Goal: Task Accomplishment & Management: Use online tool/utility

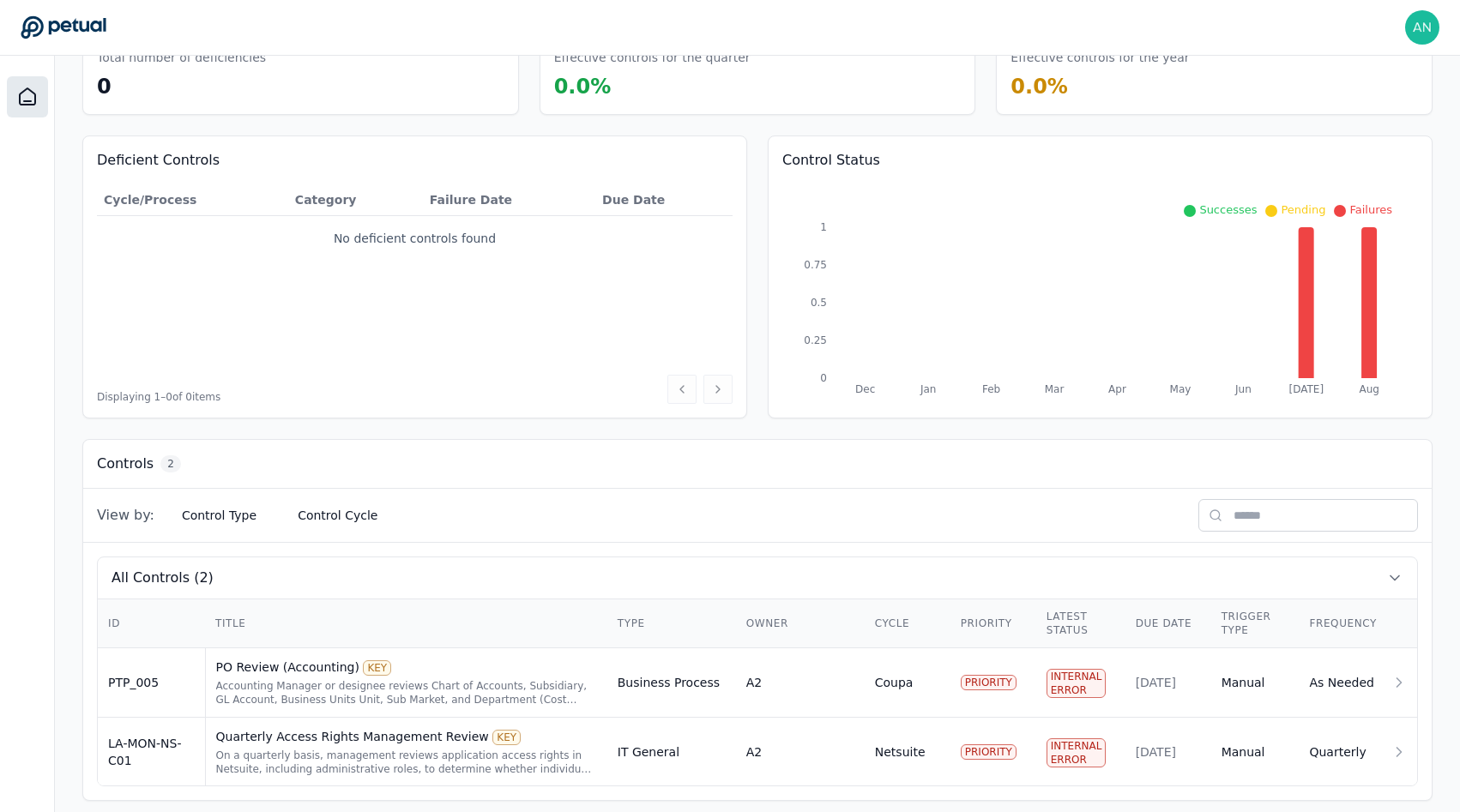
scroll to position [117, 0]
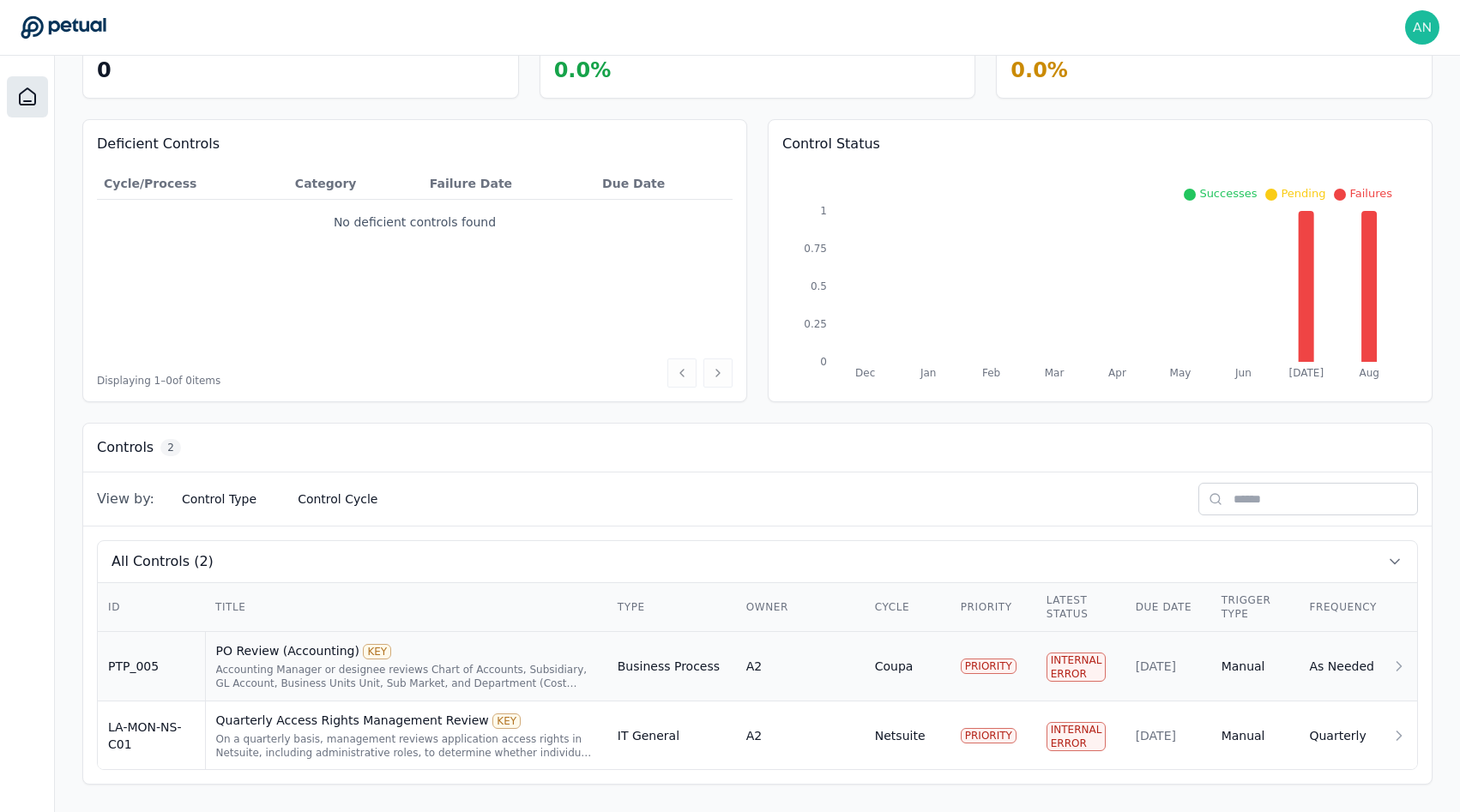
click at [399, 689] on div "Accounting Manager or designee reviews Chart of Accounts, Subsidiary, GL Accoun…" at bounding box center [407, 676] width 381 height 28
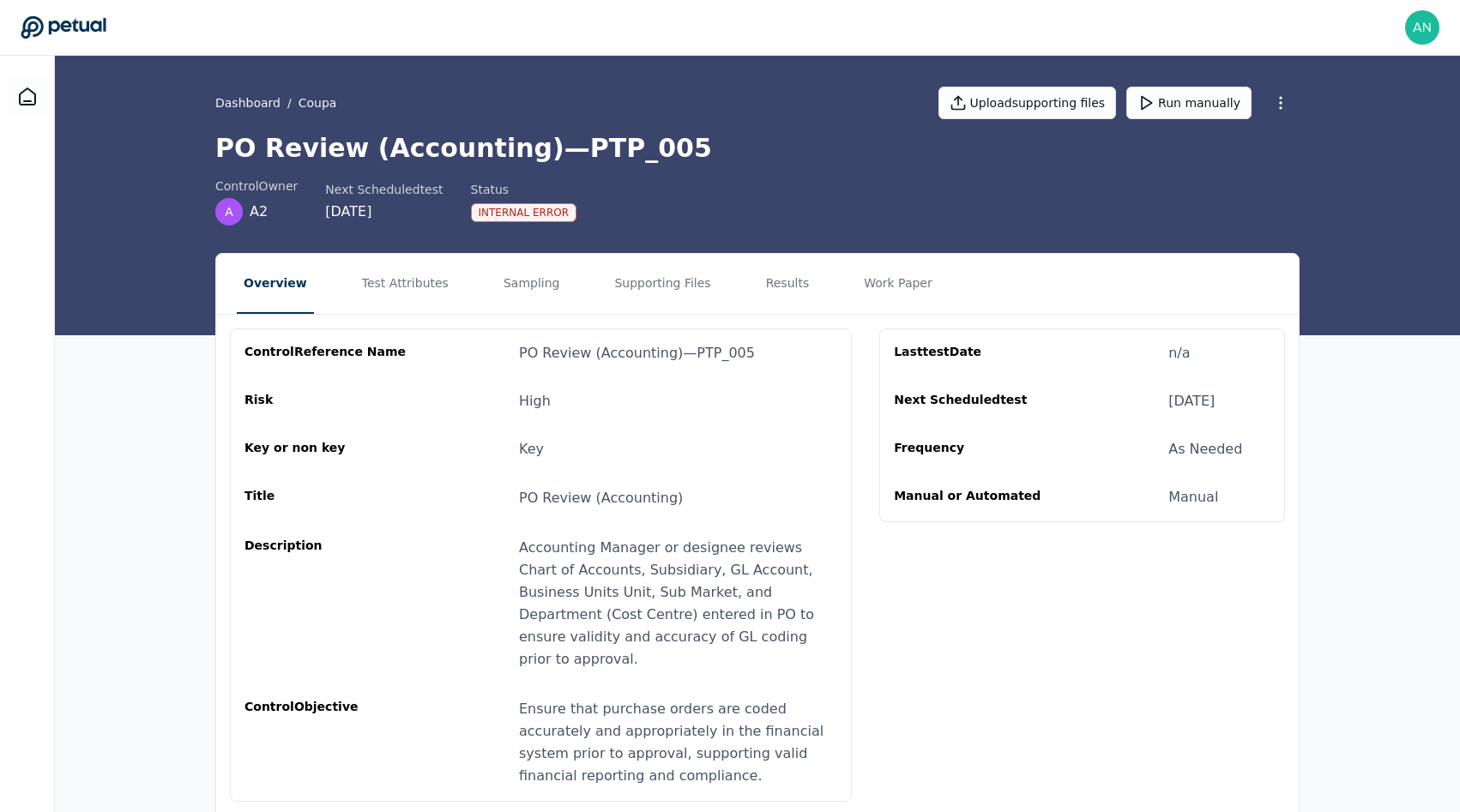
click at [467, 313] on nav "Overview Test Attributes Sampling Supporting Files Results Work Paper" at bounding box center [757, 284] width 1083 height 60
click at [480, 300] on nav "Overview Test Attributes Sampling Supporting Files Results Work Paper" at bounding box center [757, 284] width 1083 height 60
click at [502, 292] on button "Sampling" at bounding box center [531, 284] width 70 height 60
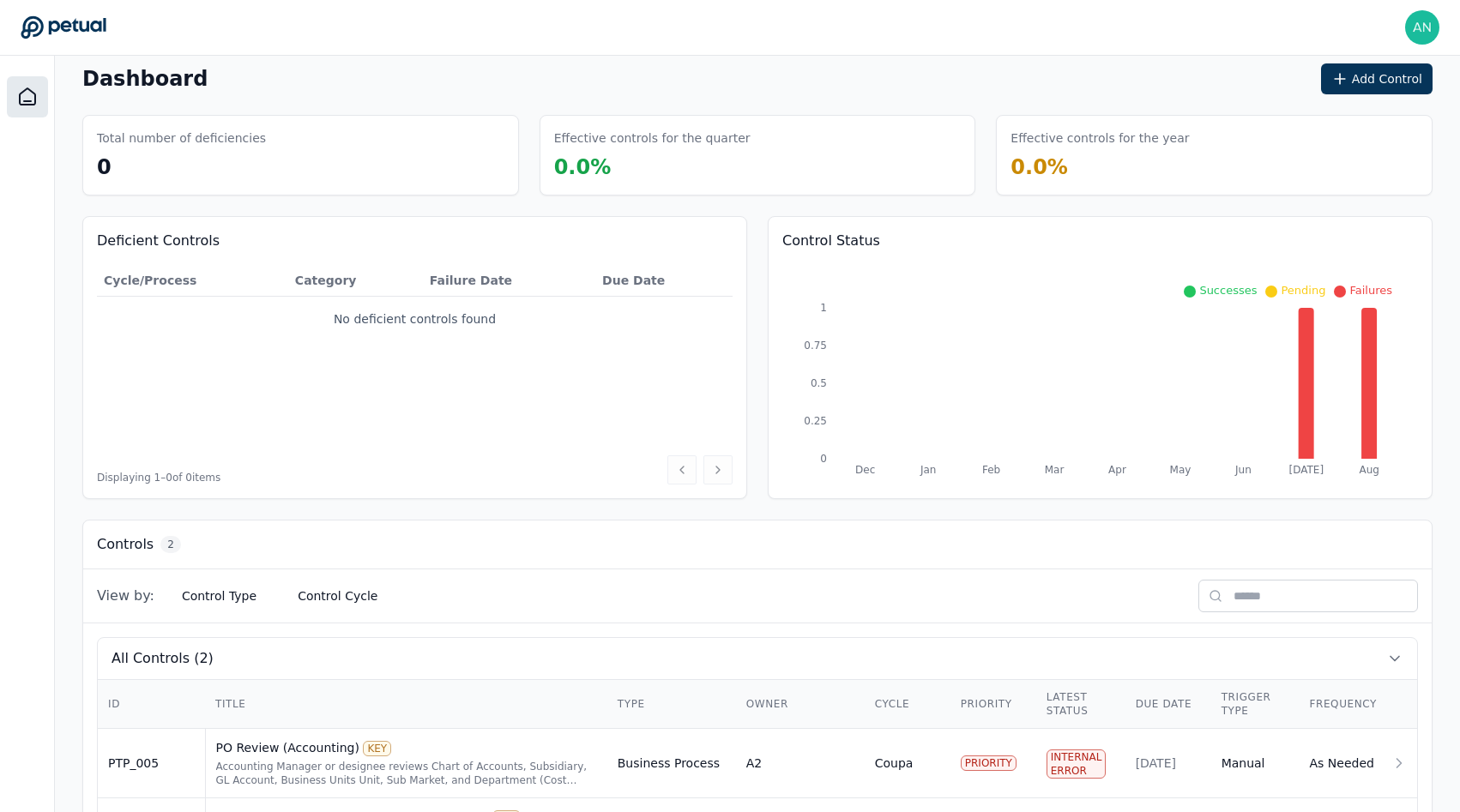
scroll to position [117, 0]
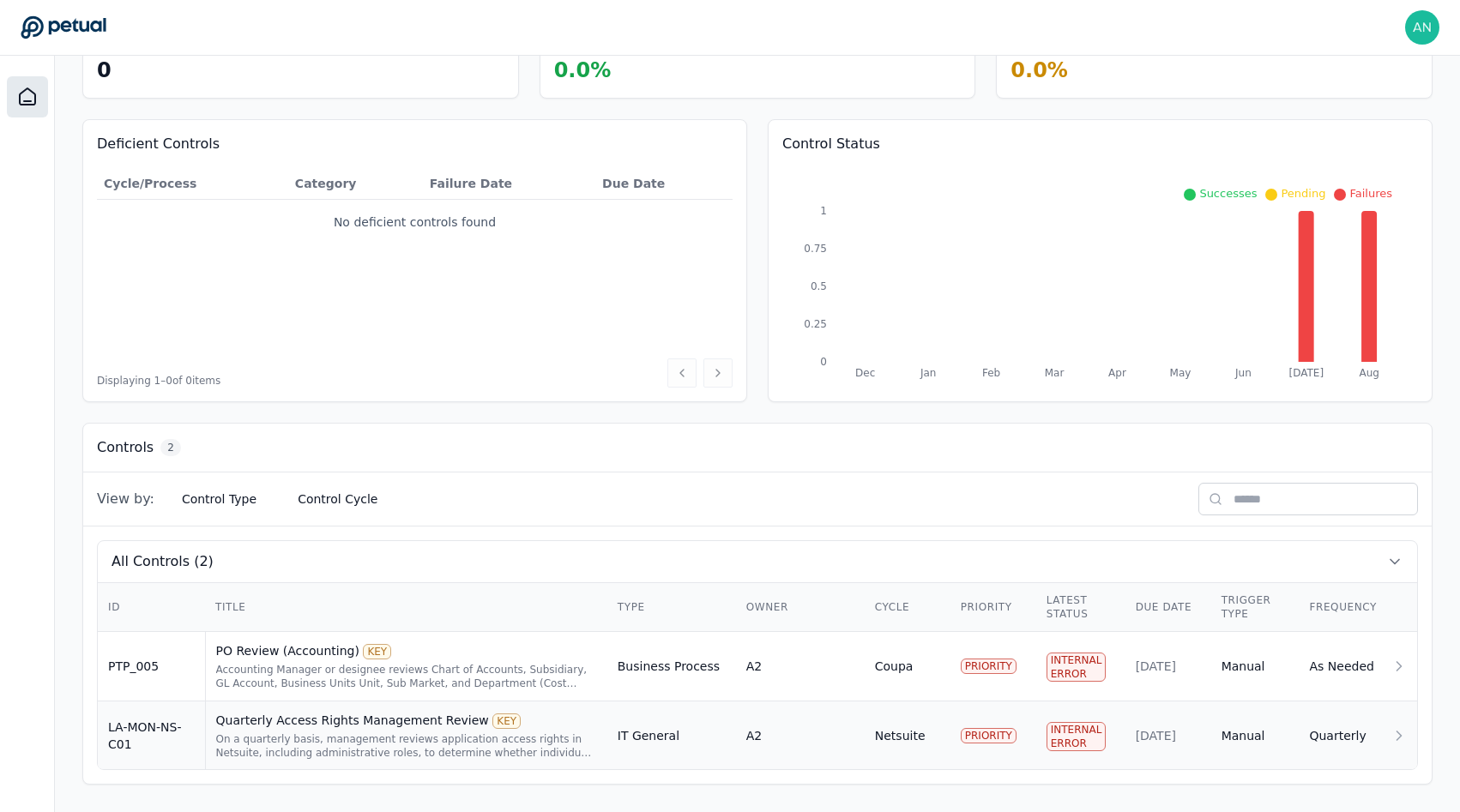
click at [493, 713] on div "KEY" at bounding box center [507, 720] width 28 height 15
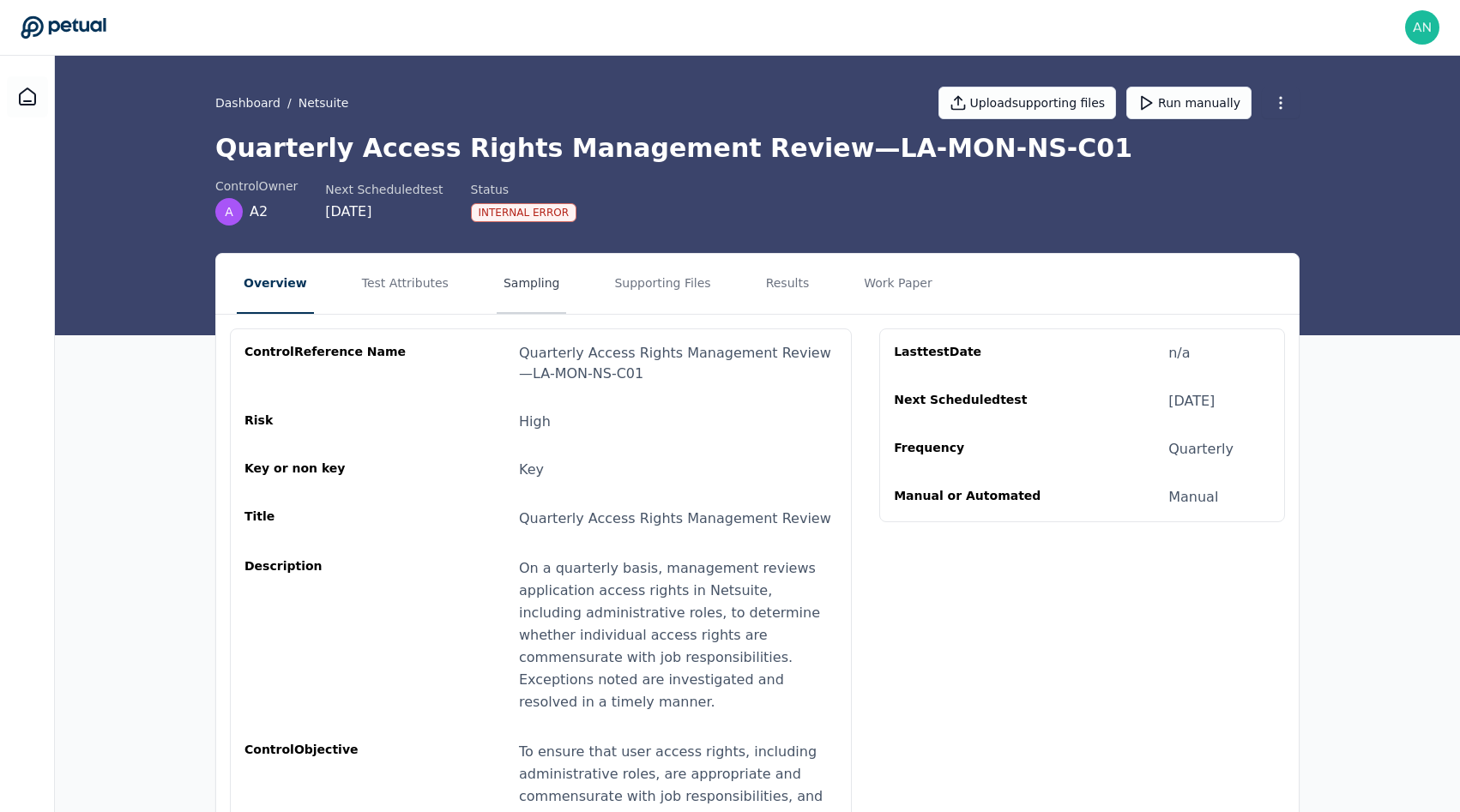
click at [496, 277] on button "Sampling" at bounding box center [531, 284] width 70 height 60
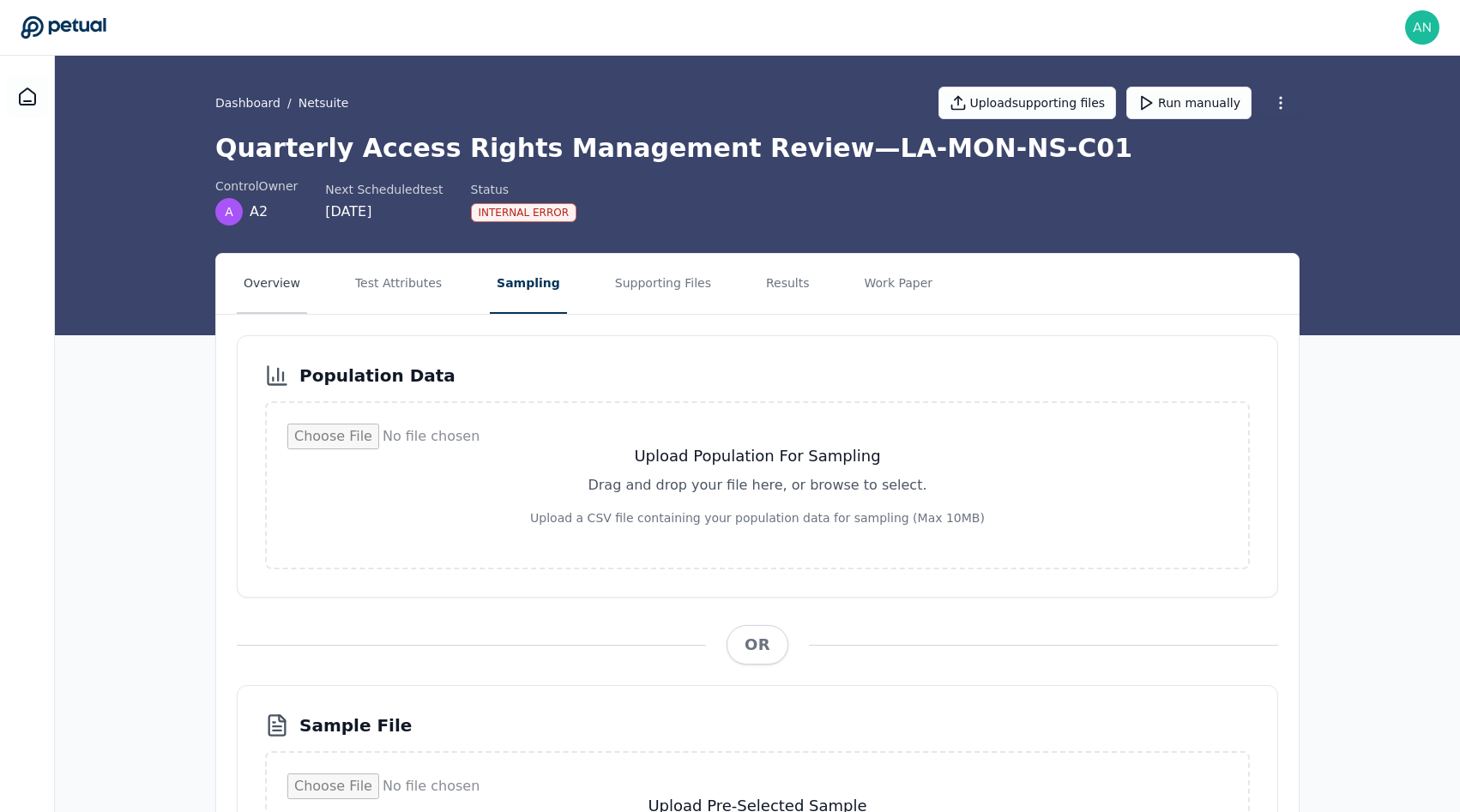
click at [300, 294] on button "Overview" at bounding box center [271, 284] width 70 height 60
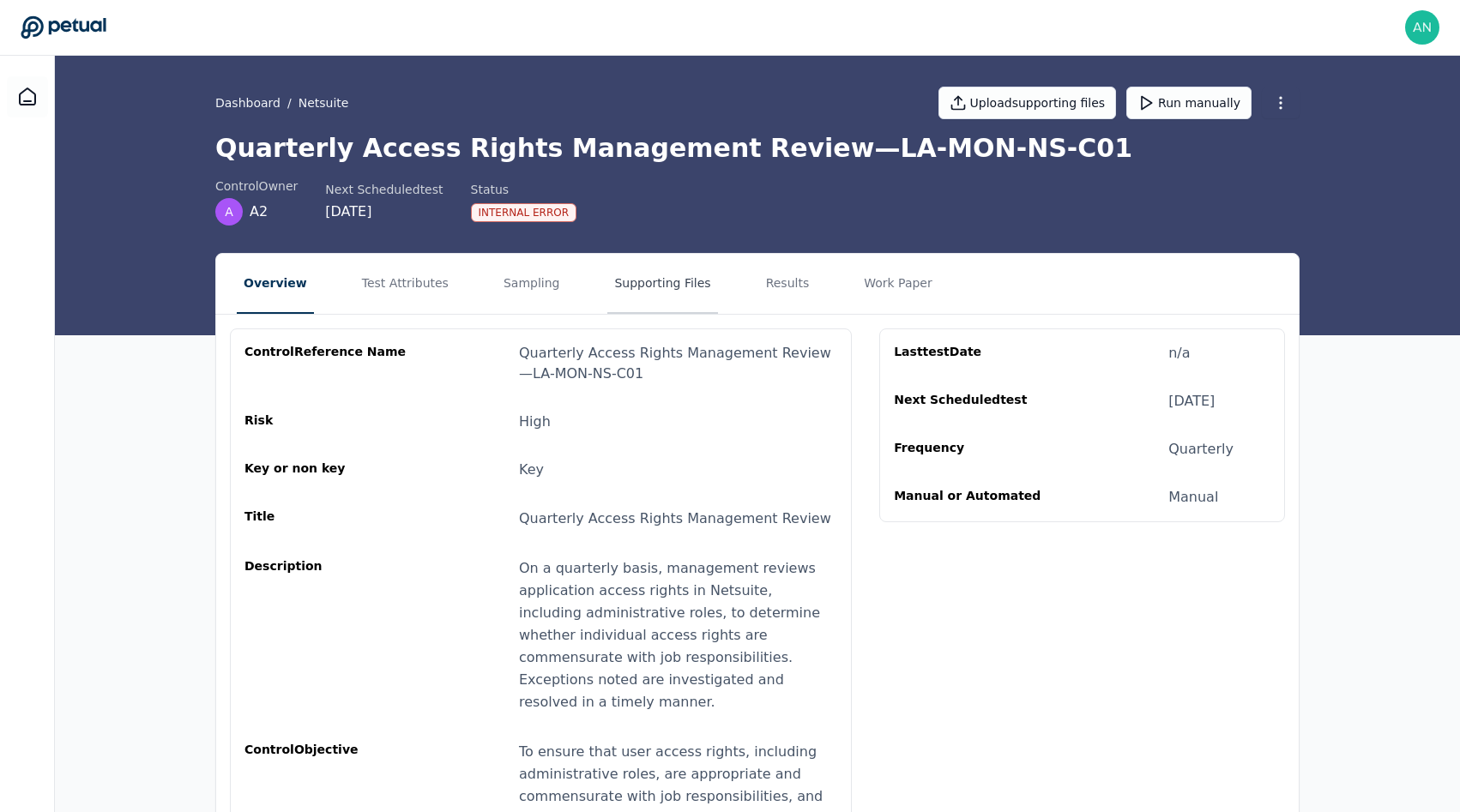
click at [622, 281] on button "Supporting Files" at bounding box center [662, 284] width 109 height 60
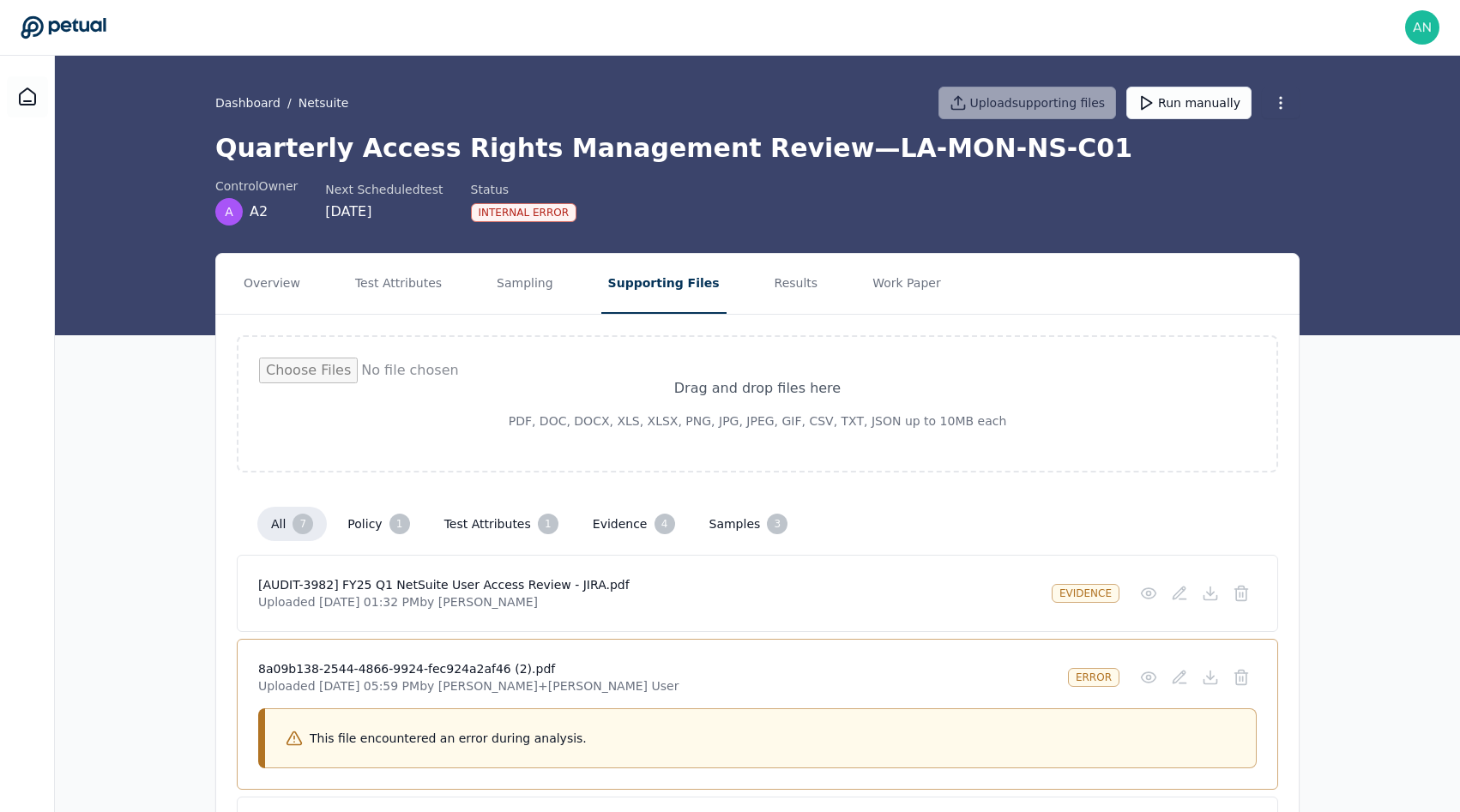
scroll to position [450, 0]
